Goal: Navigation & Orientation: Find specific page/section

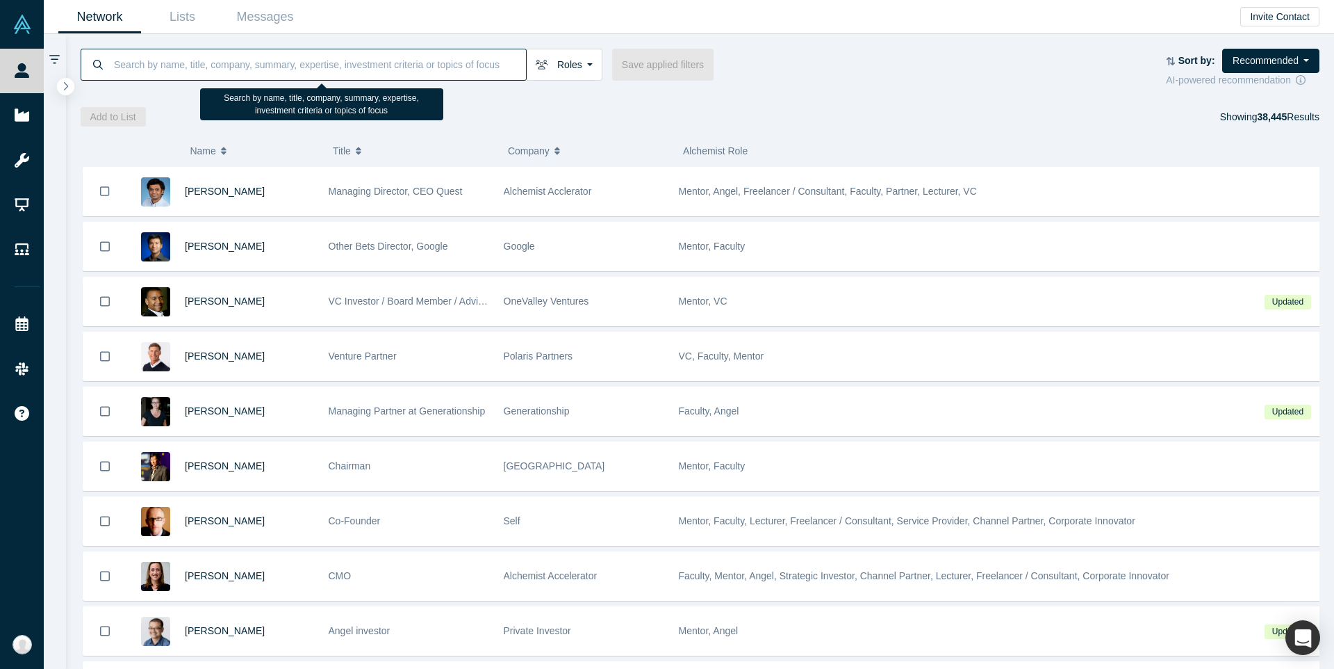
click at [192, 67] on input at bounding box center [319, 64] width 413 height 33
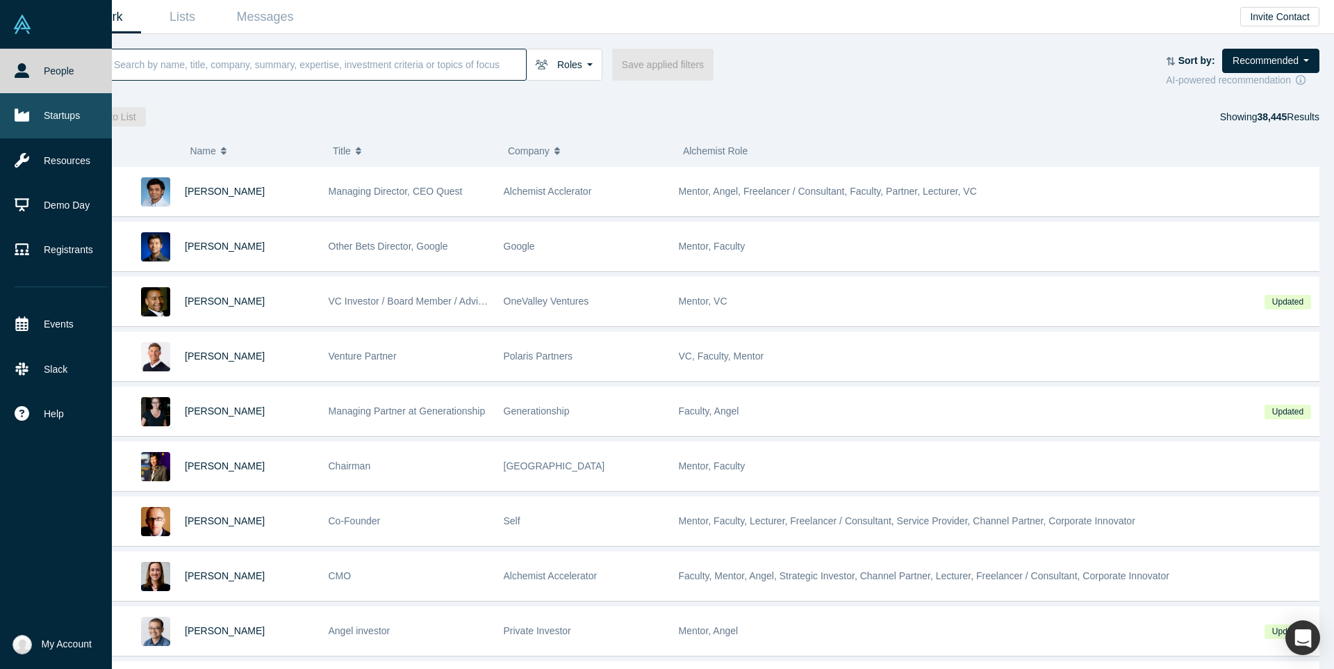
click at [6, 122] on link "Startups" at bounding box center [61, 115] width 122 height 44
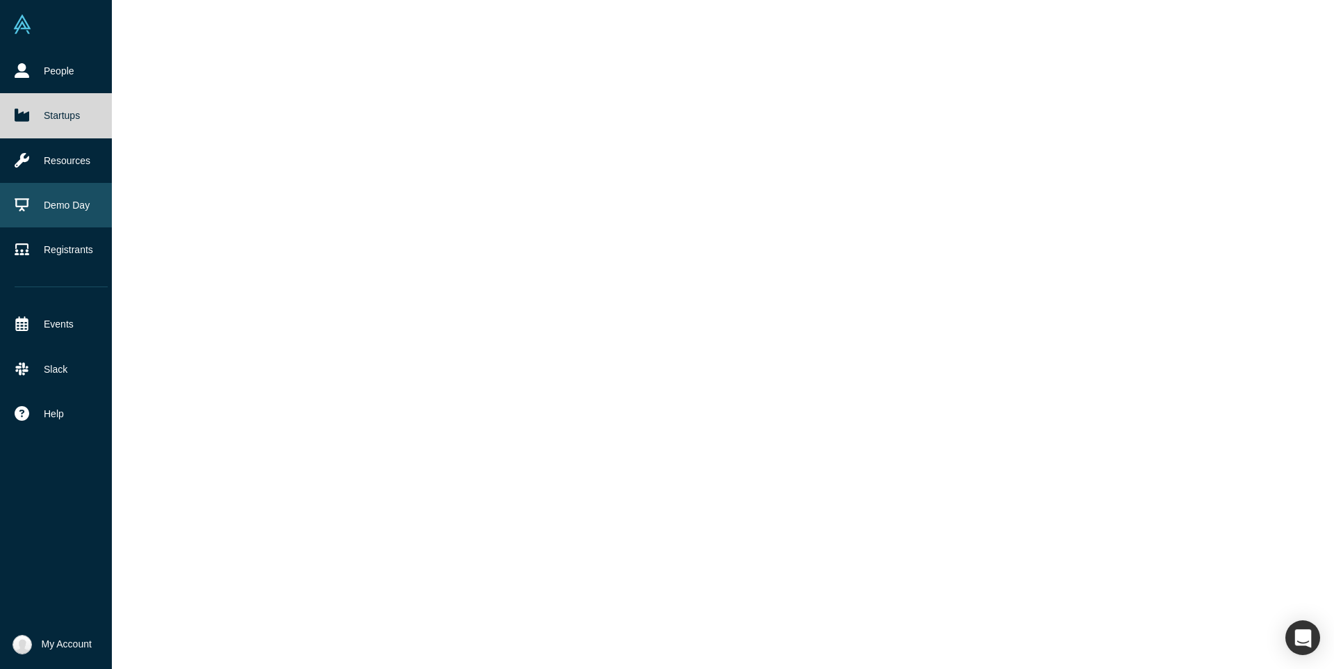
click at [65, 207] on link "Demo Day" at bounding box center [61, 205] width 122 height 44
